Goal: Task Accomplishment & Management: Manage account settings

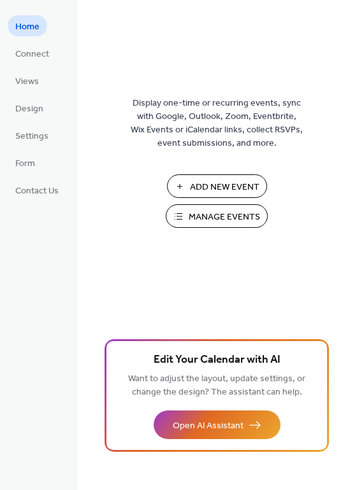
click at [208, 219] on span "Manage Events" at bounding box center [223, 217] width 71 height 13
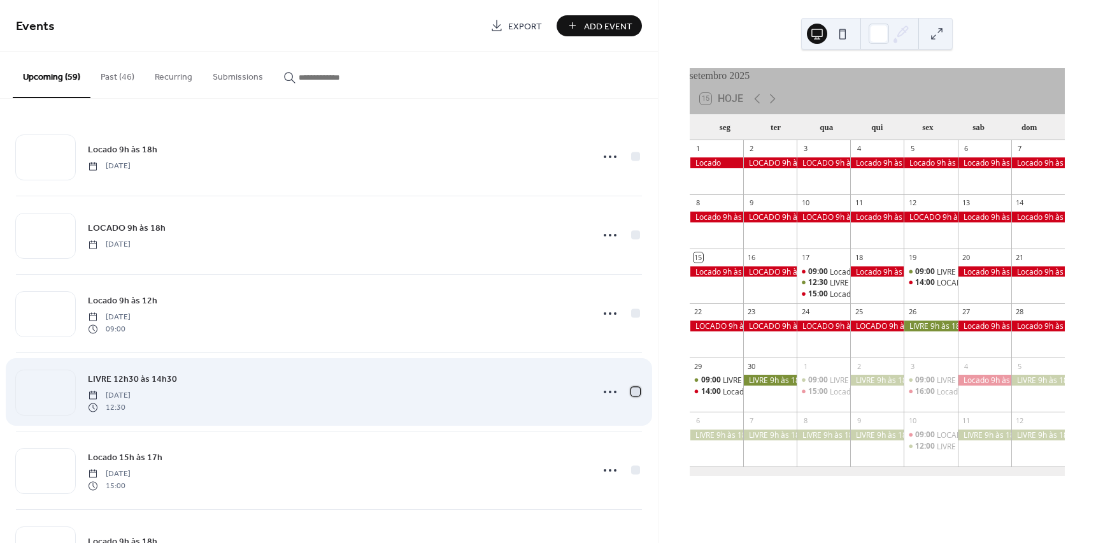
click at [631, 392] on div at bounding box center [635, 391] width 9 height 9
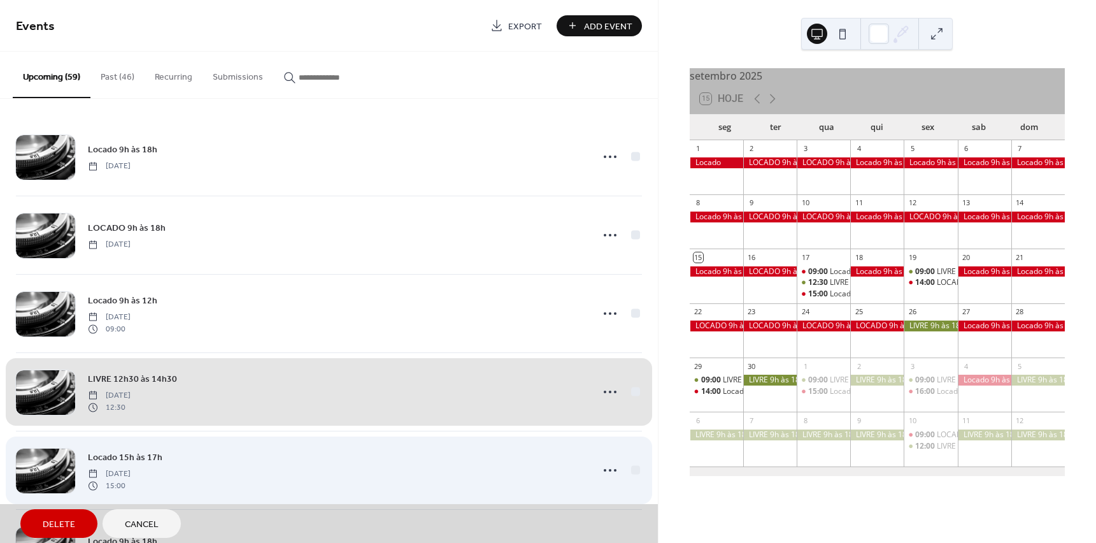
click at [634, 473] on div "Locado 15h às 17h [DATE] 15:00" at bounding box center [329, 469] width 626 height 78
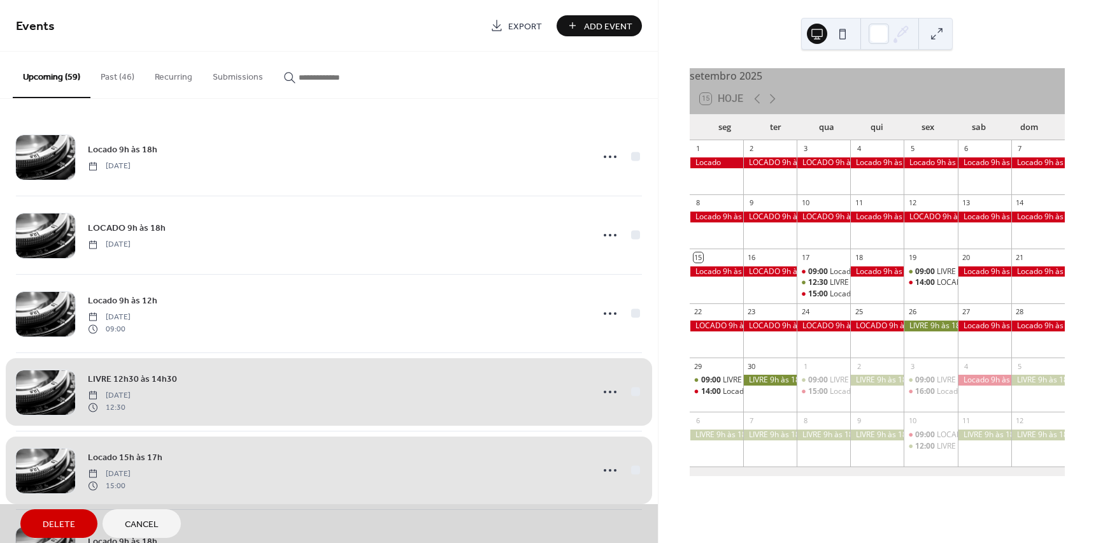
click at [46, 520] on span "Delete" at bounding box center [59, 524] width 32 height 13
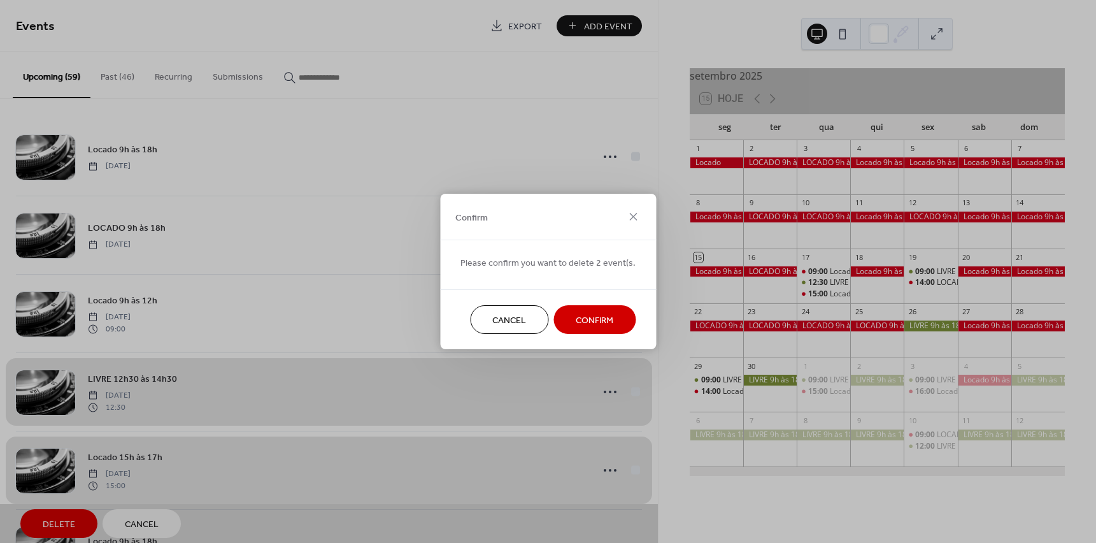
click at [611, 316] on button "Confirm" at bounding box center [594, 319] width 82 height 29
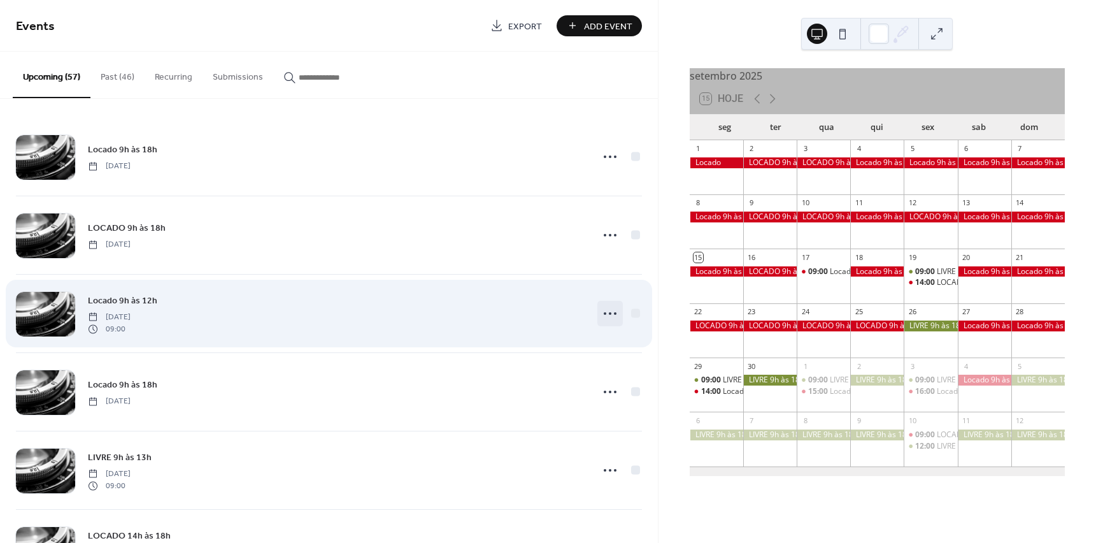
click at [609, 314] on circle at bounding box center [610, 313] width 3 height 3
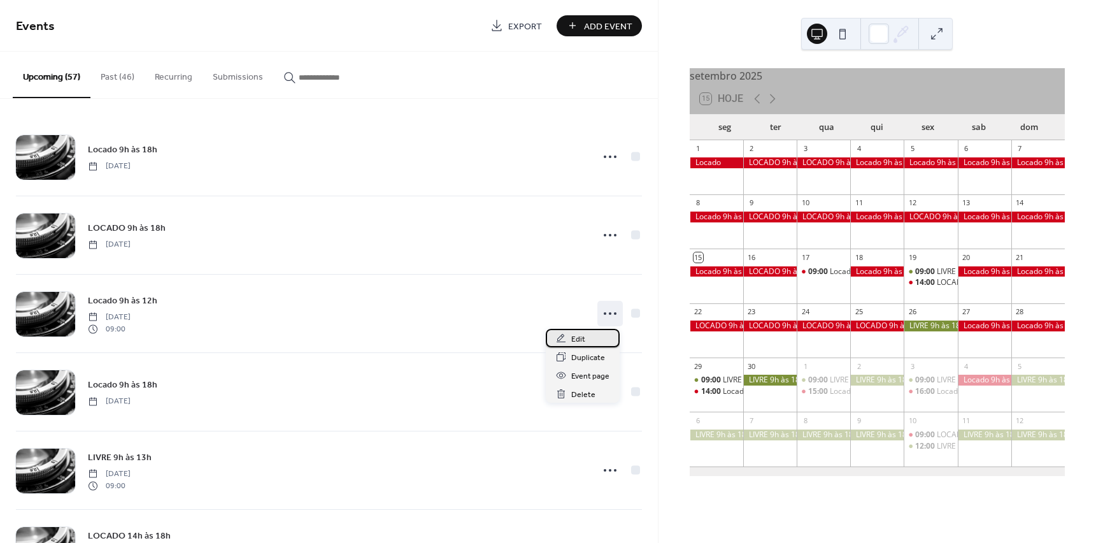
click at [578, 341] on span "Edit" at bounding box center [578, 338] width 14 height 13
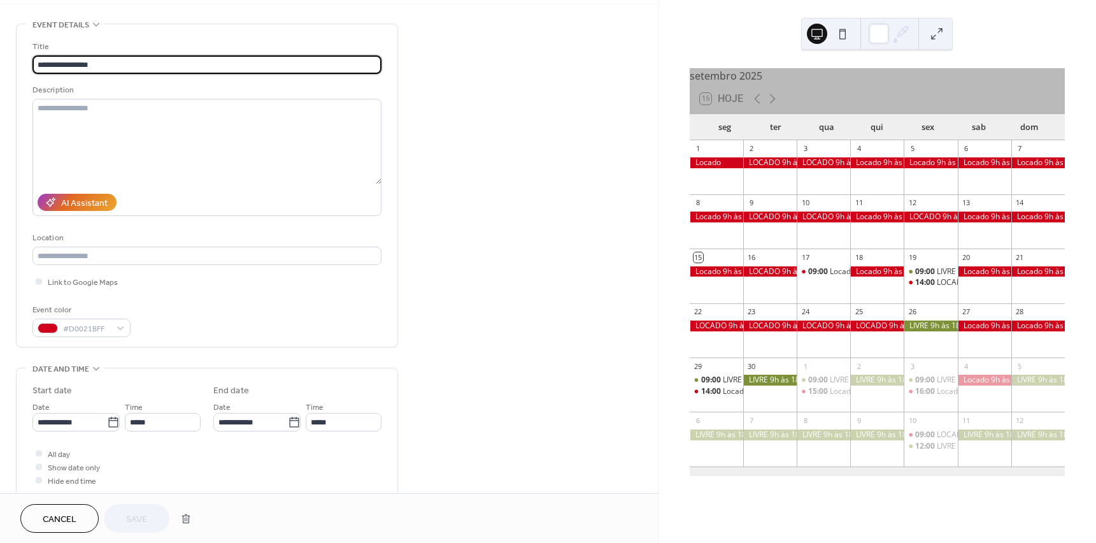
scroll to position [318, 0]
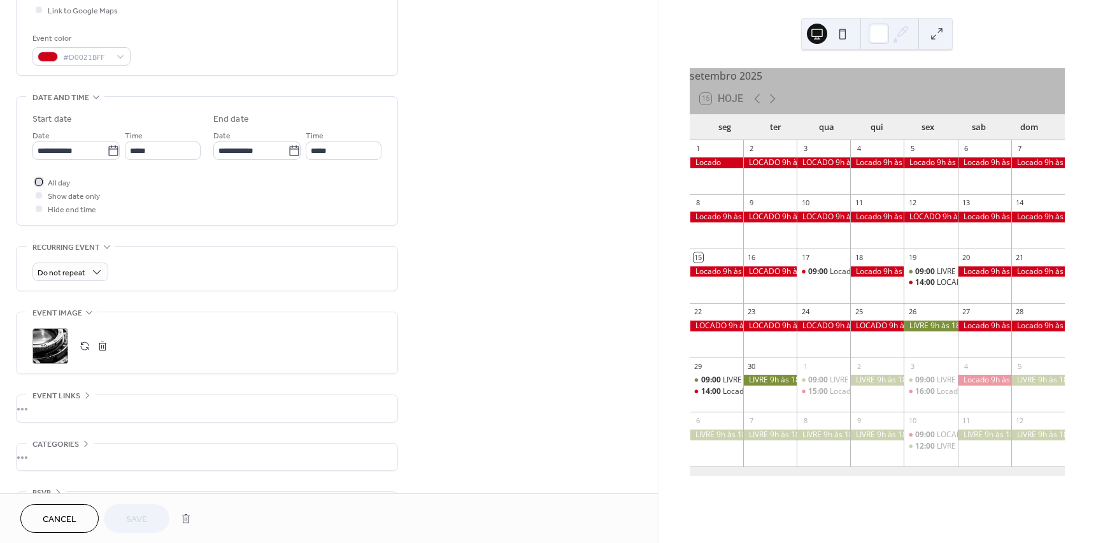
click at [37, 185] on div at bounding box center [38, 181] width 13 height 13
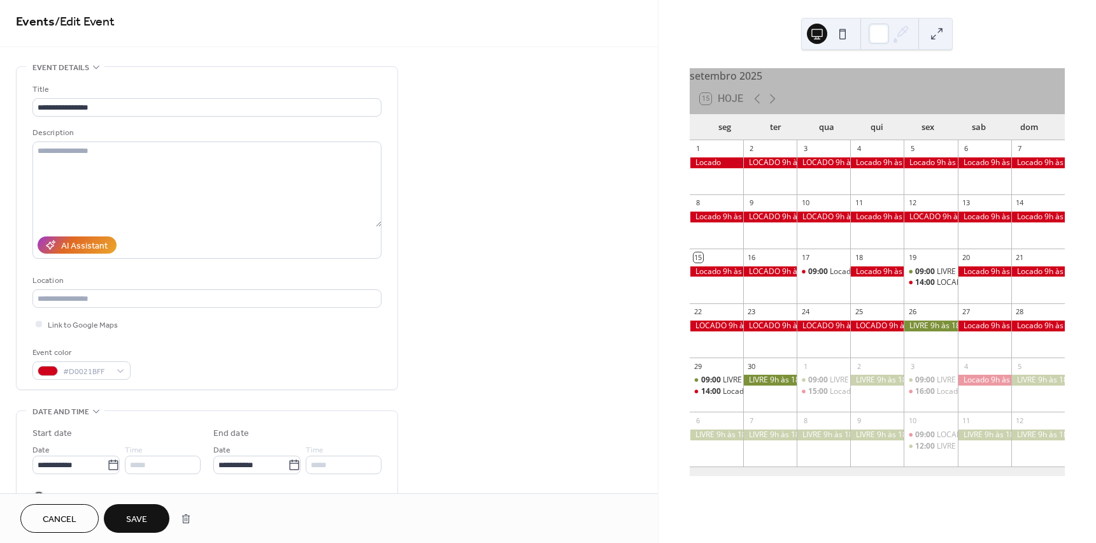
scroll to position [0, 0]
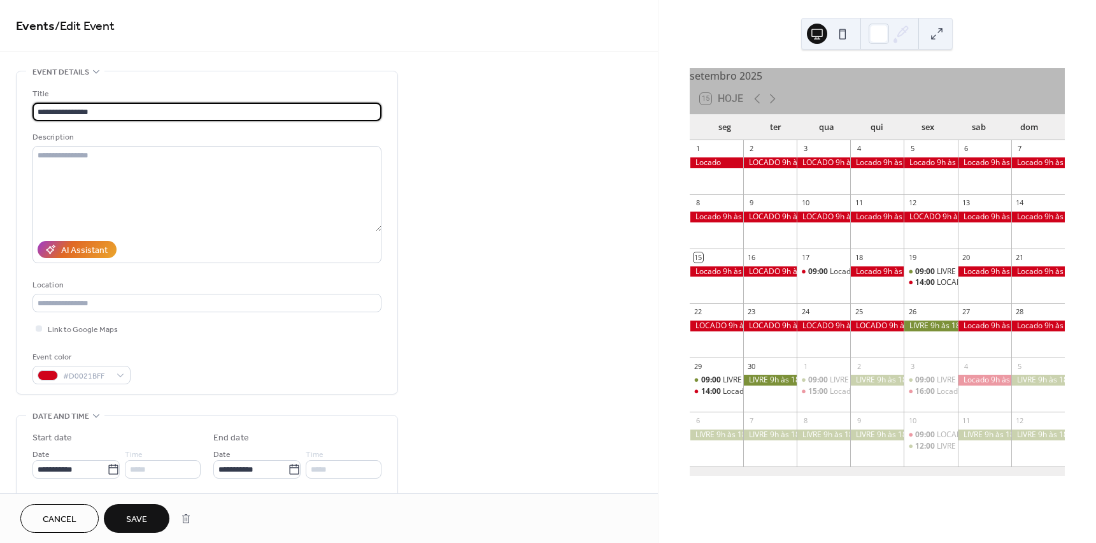
drag, startPoint x: 86, startPoint y: 112, endPoint x: 131, endPoint y: 111, distance: 45.2
click at [131, 111] on input "**********" at bounding box center [206, 112] width 349 height 18
type input "**********"
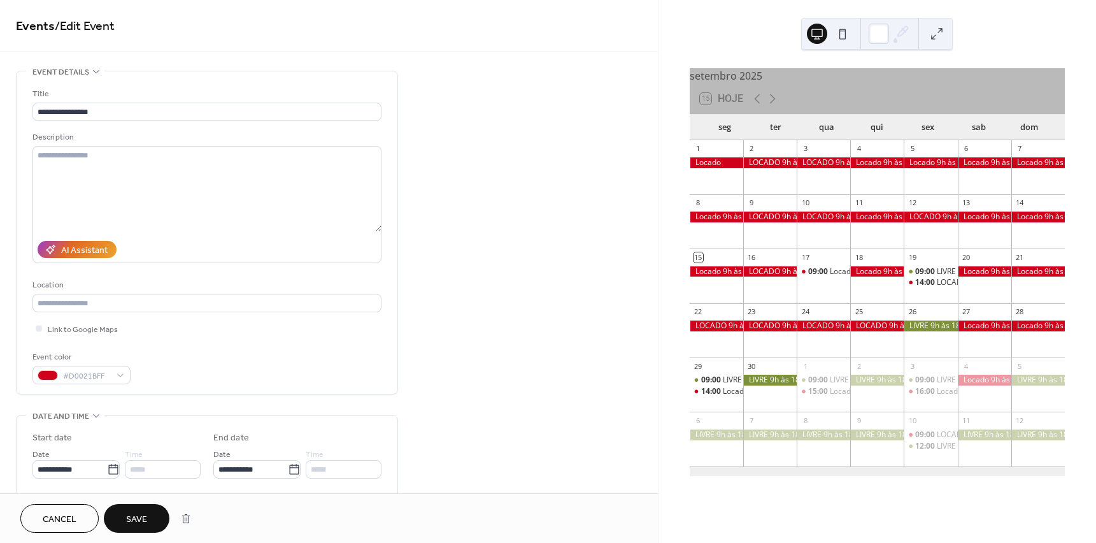
click at [136, 520] on span "Save" at bounding box center [136, 519] width 21 height 13
